Goal: Contribute content

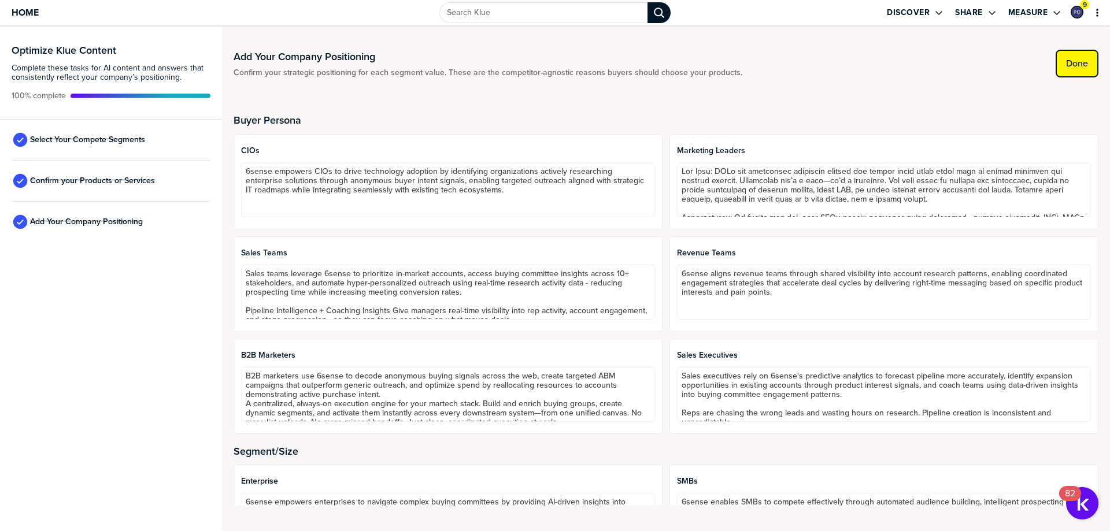
click at [1095, 57] on button "Done" at bounding box center [1076, 64] width 43 height 28
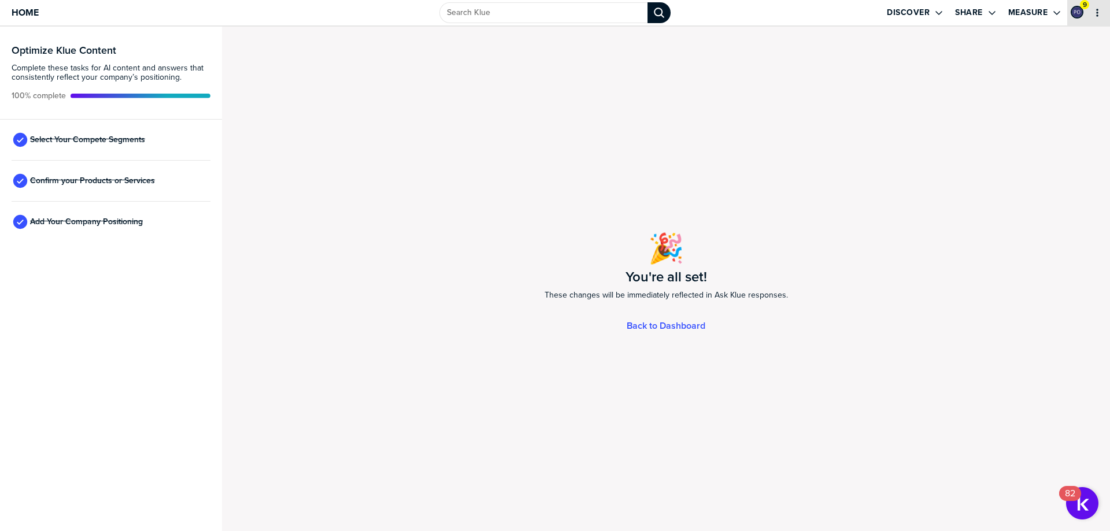
click at [1099, 17] on button "primary" at bounding box center [1097, 13] width 12 height 12
click at [1094, 15] on icon "primary" at bounding box center [1096, 12] width 9 height 9
click at [122, 221] on span "Add Your Company Positioning" at bounding box center [86, 221] width 113 height 9
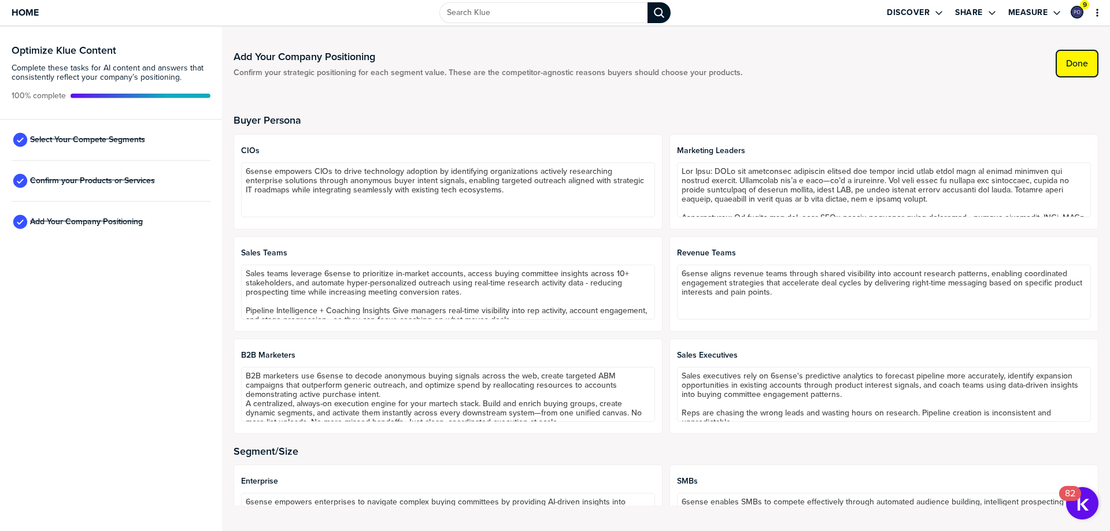
click at [1078, 64] on label "Done" at bounding box center [1077, 64] width 22 height 12
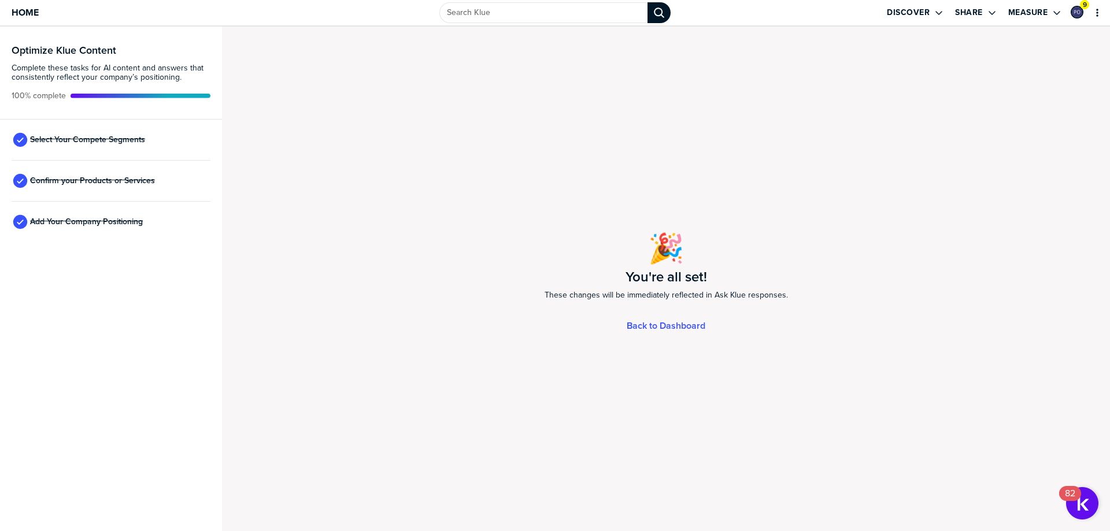
click at [49, 8] on div "Home" at bounding box center [185, 12] width 370 height 25
click at [31, 8] on span "Home" at bounding box center [25, 13] width 27 height 10
